Goal: Find contact information

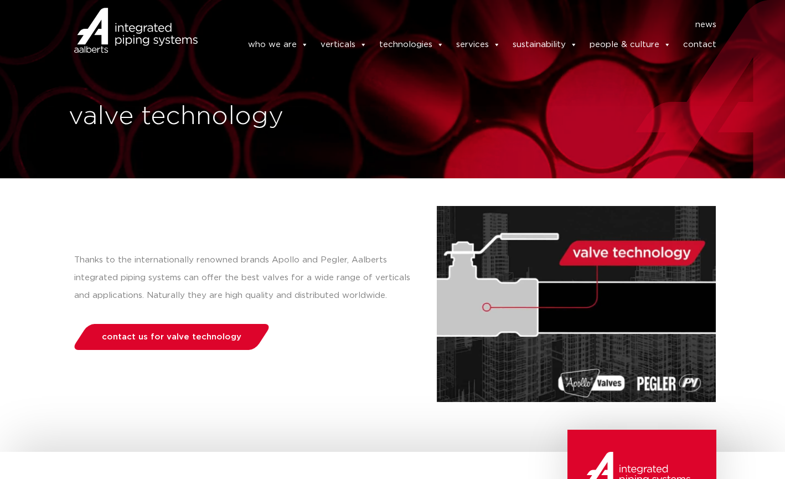
click at [704, 40] on link "contact" at bounding box center [699, 45] width 33 height 22
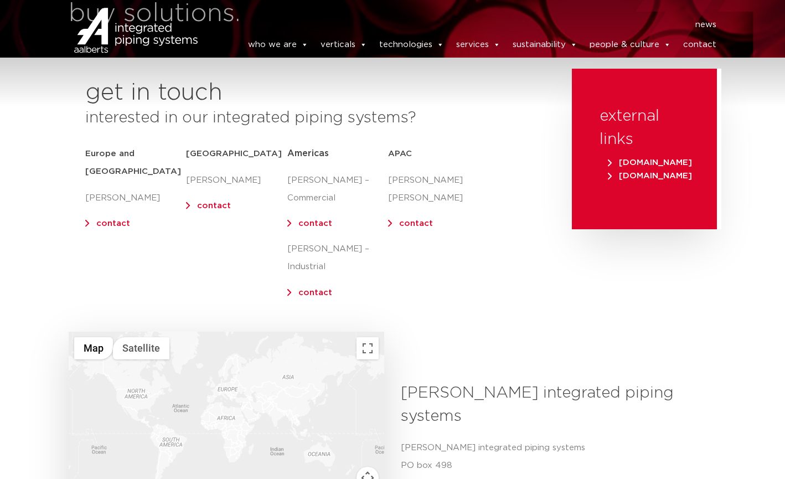
scroll to position [277, 0]
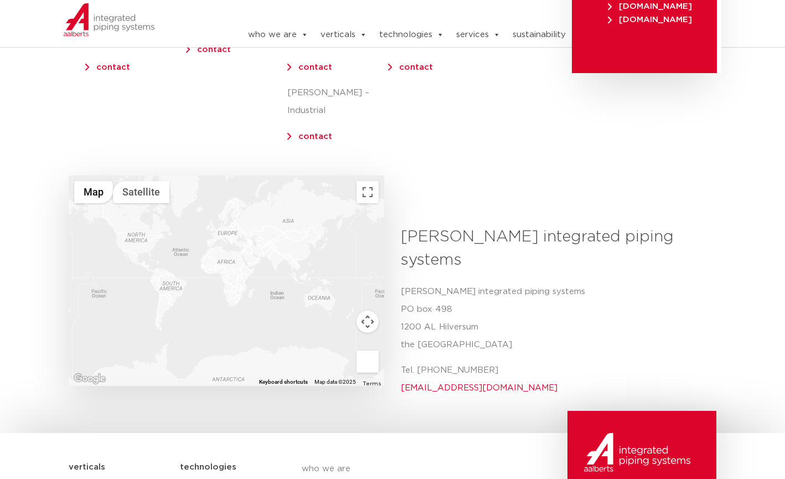
click at [144, 216] on div at bounding box center [226, 280] width 315 height 210
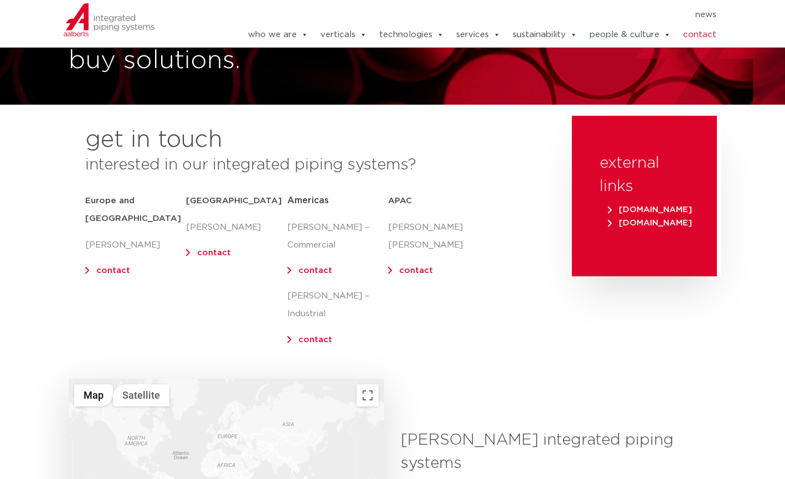
scroll to position [0, 0]
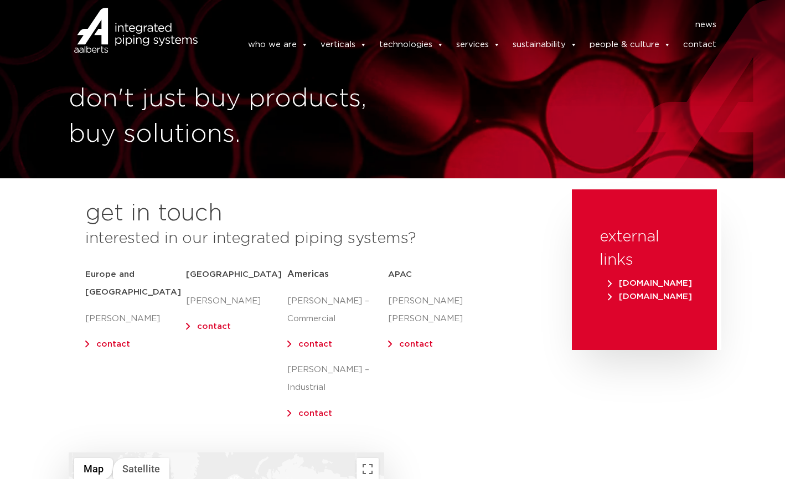
click at [317, 344] on link "contact" at bounding box center [315, 344] width 34 height 8
click at [539, 268] on div "get in touch interested in our integrated piping systems? [GEOGRAPHIC_DATA] and…" at bounding box center [314, 320] width 503 height 263
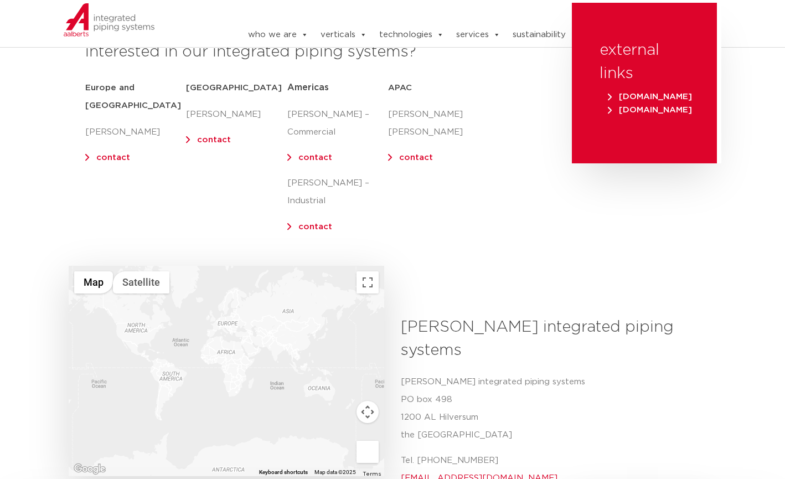
scroll to position [221, 0]
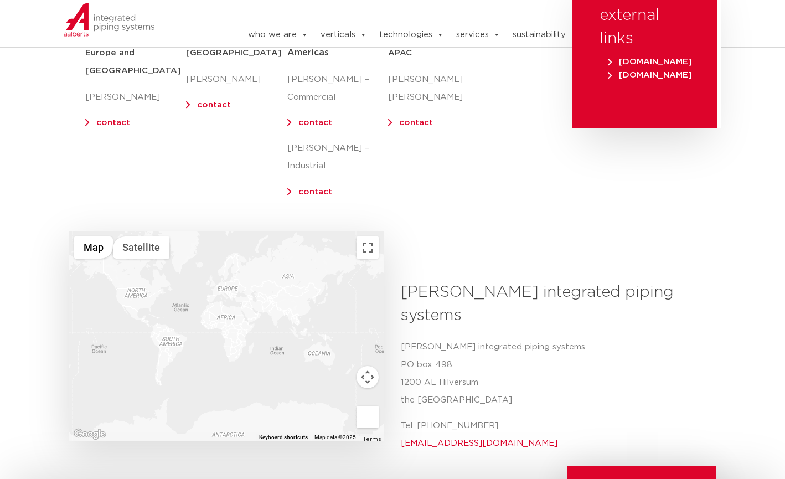
click at [298, 122] on link "contact" at bounding box center [315, 122] width 34 height 8
click at [582, 153] on div "external links [DOMAIN_NAME] [DOMAIN_NAME]" at bounding box center [643, 99] width 155 height 263
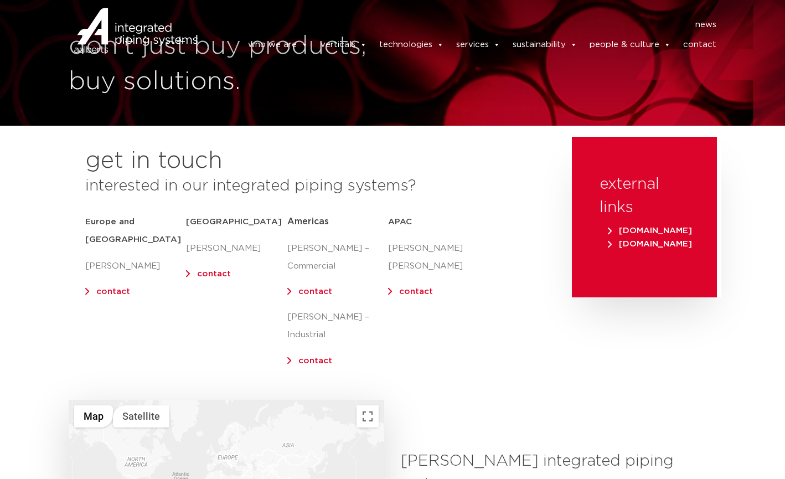
scroll to position [0, 0]
